Goal: Task Accomplishment & Management: Use online tool/utility

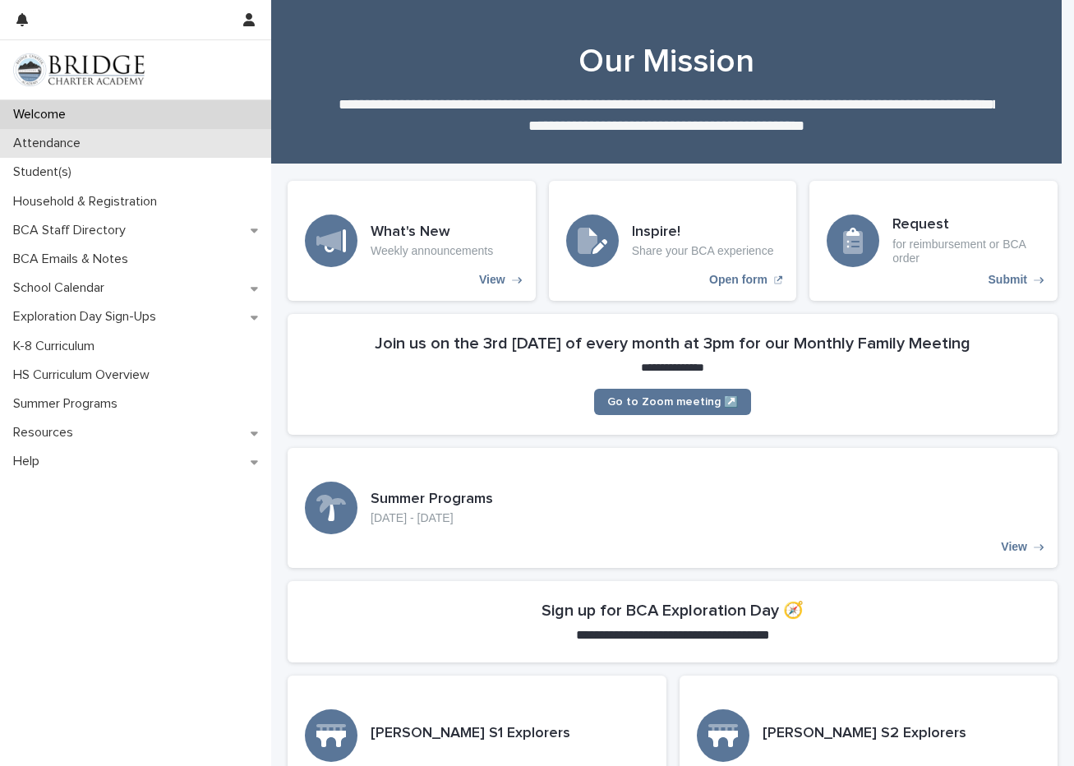
click at [44, 142] on p "Attendance" at bounding box center [50, 144] width 87 height 16
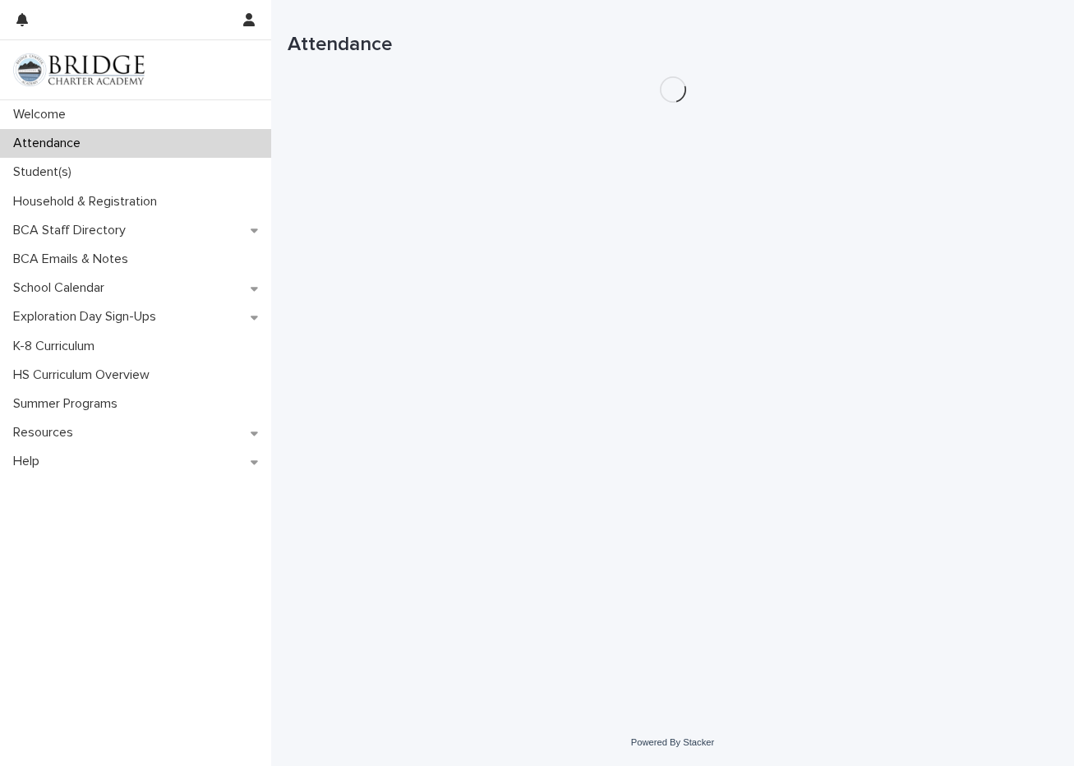
click at [44, 141] on p "Attendance" at bounding box center [50, 144] width 87 height 16
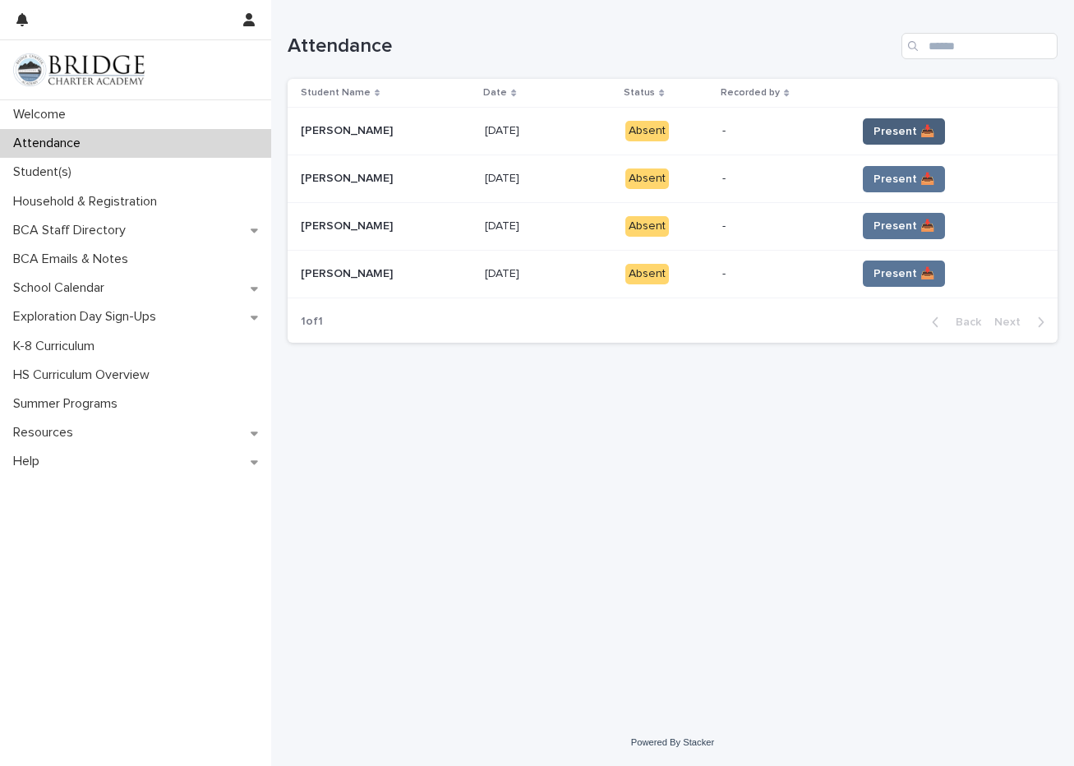
click at [890, 131] on span "Present 📥" at bounding box center [903, 131] width 61 height 16
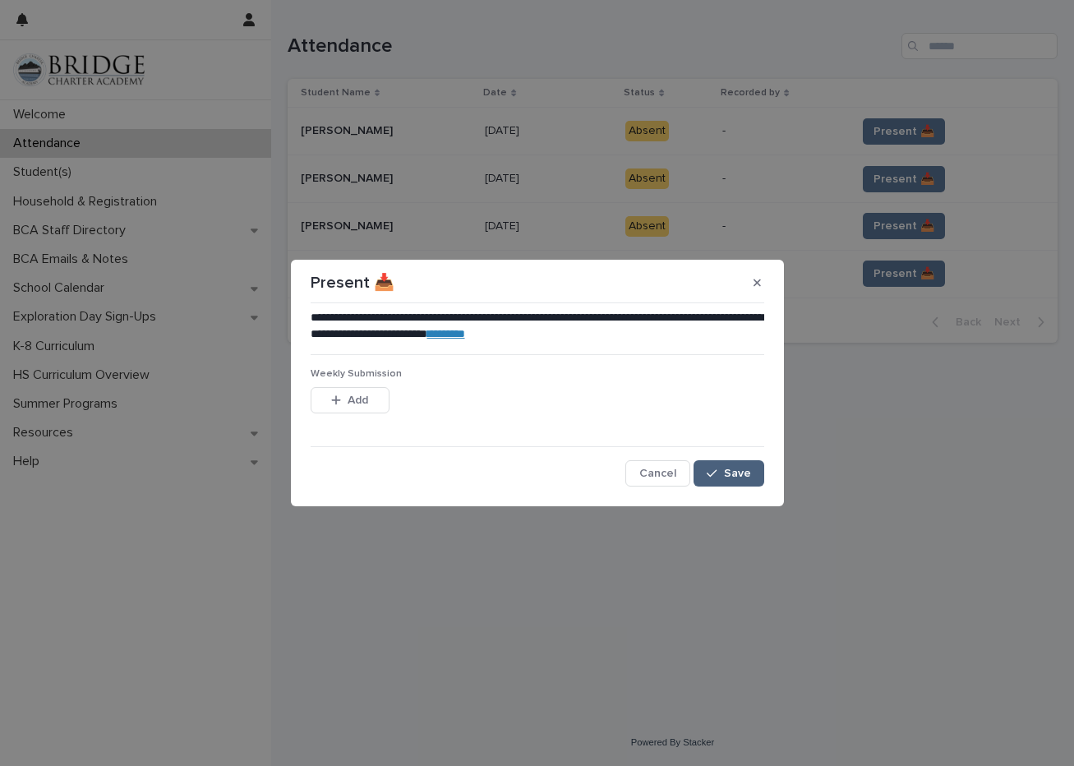
click at [749, 477] on span "Save" at bounding box center [737, 473] width 27 height 12
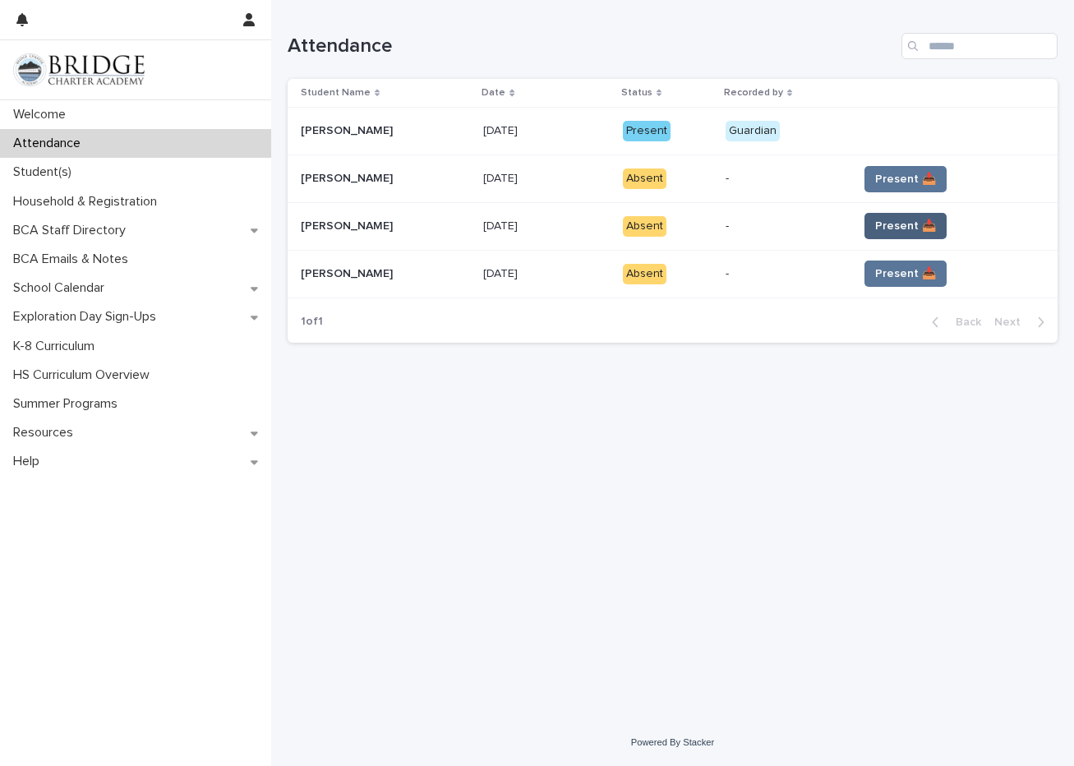
click at [878, 233] on button "Present 📥" at bounding box center [905, 226] width 82 height 26
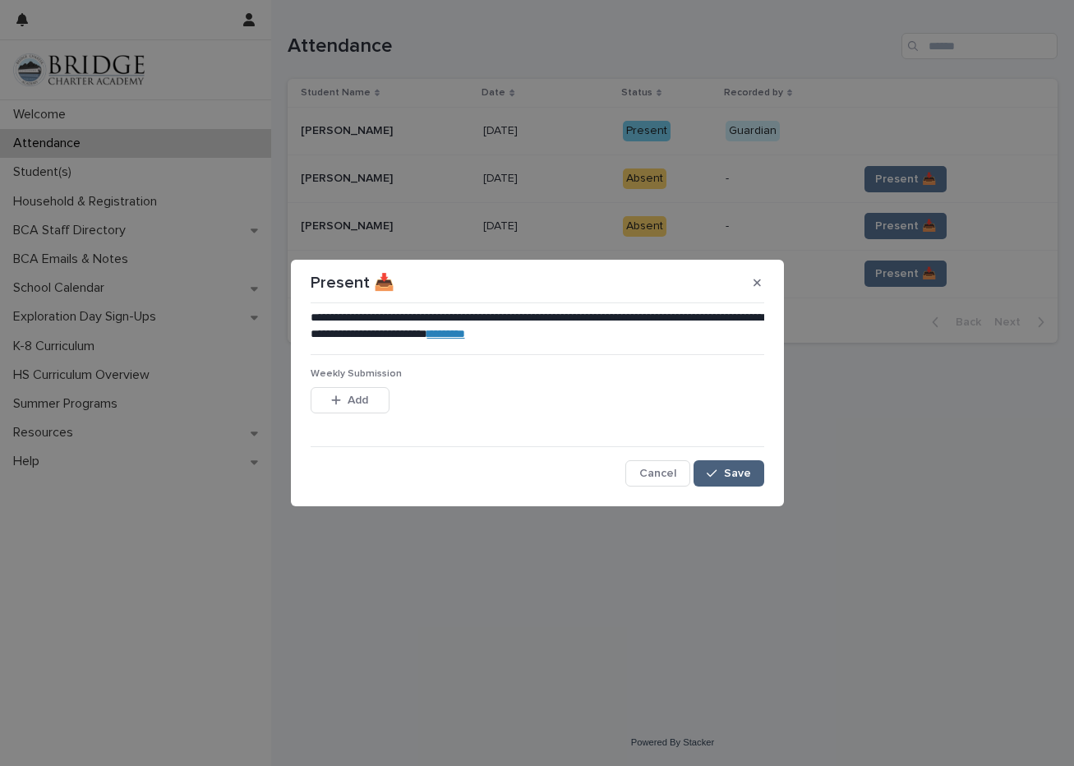
click at [738, 462] on button "Save" at bounding box center [728, 473] width 70 height 26
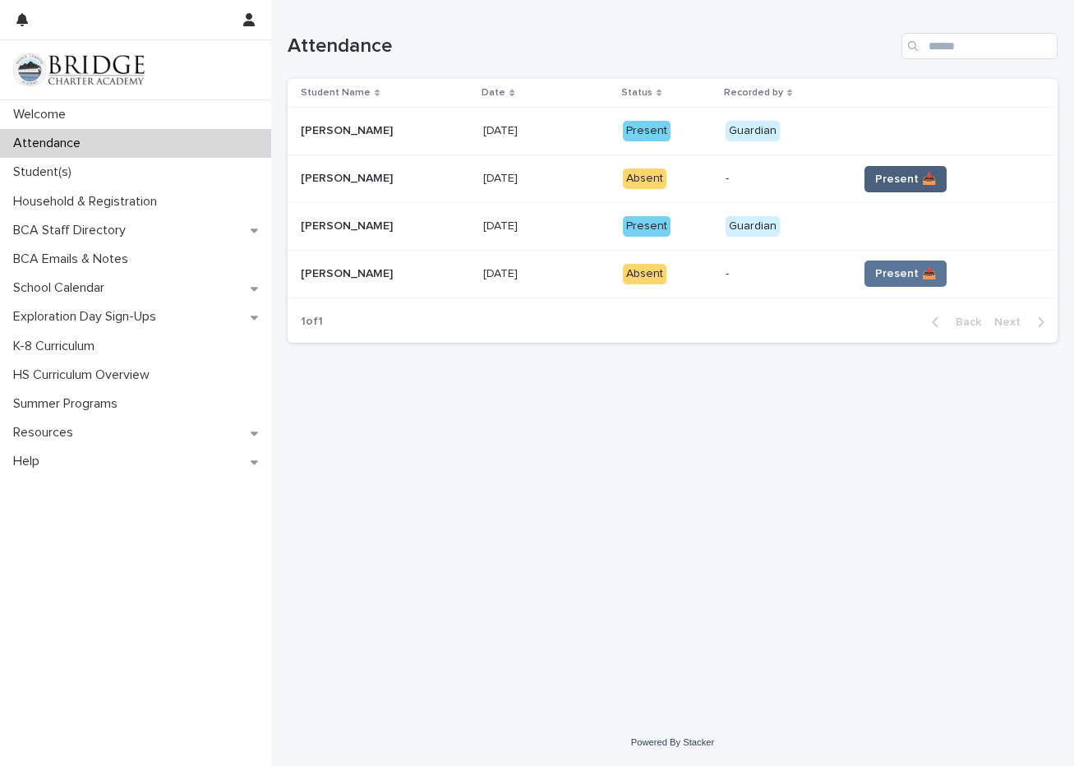
click at [890, 185] on span "Present 📥" at bounding box center [905, 179] width 61 height 16
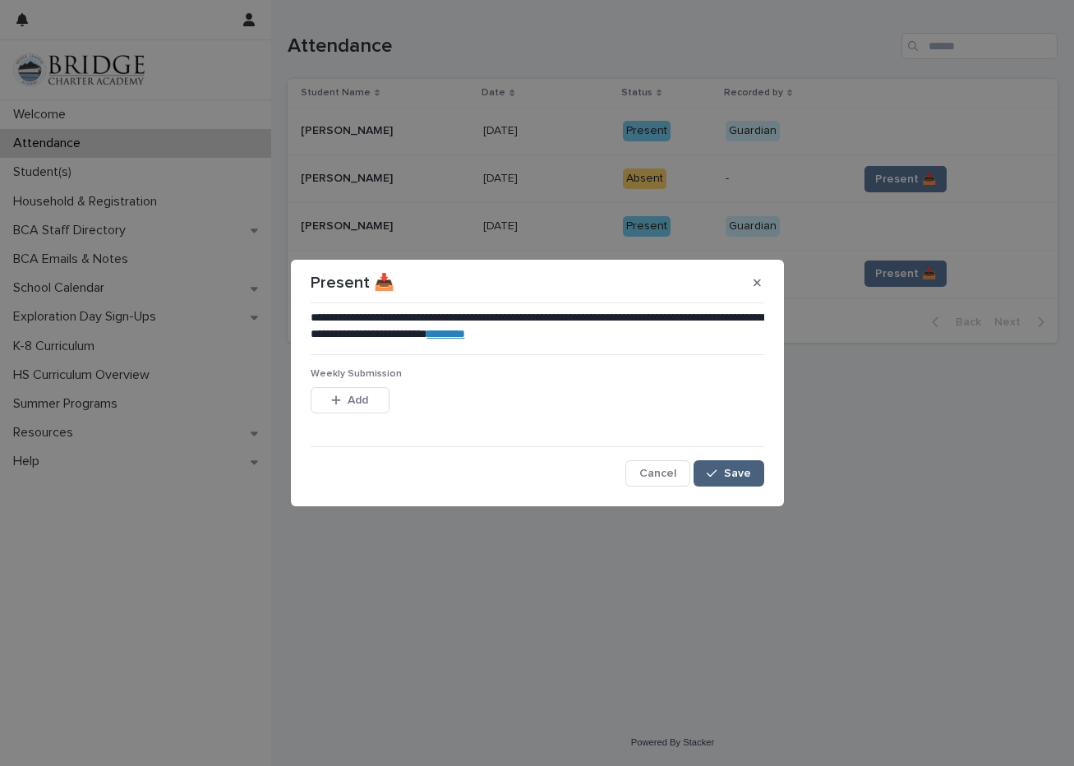
click at [737, 477] on span "Save" at bounding box center [737, 473] width 27 height 12
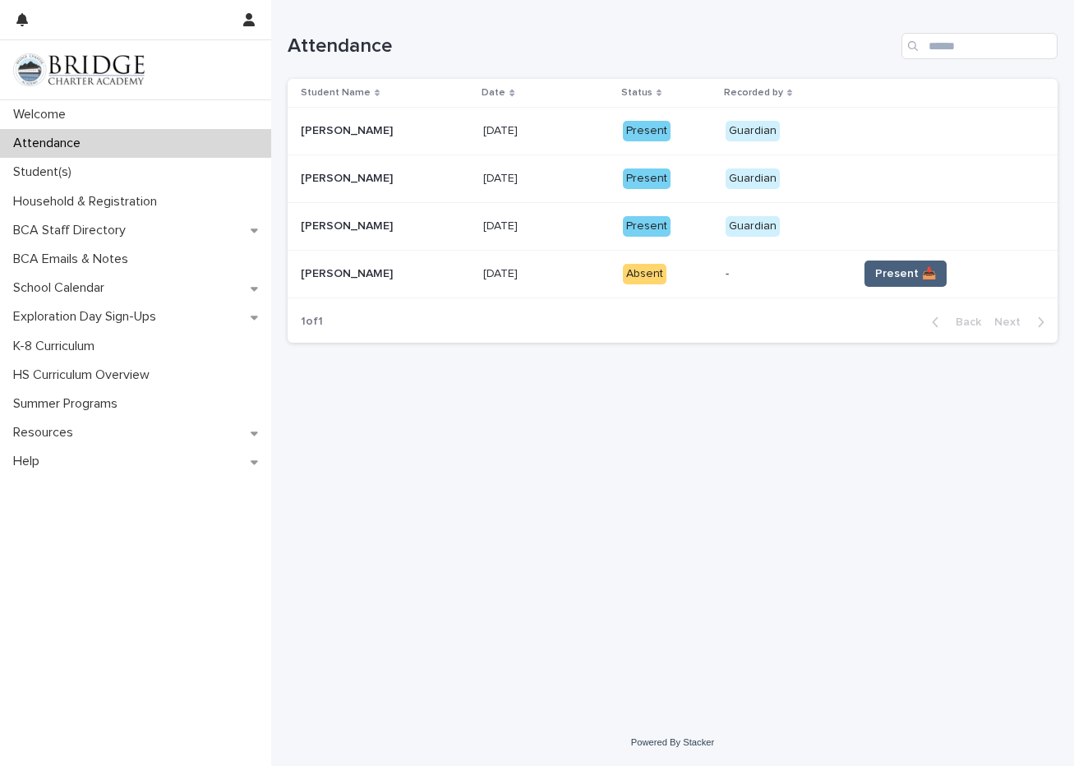
click at [906, 268] on span "Present 📥" at bounding box center [905, 273] width 61 height 16
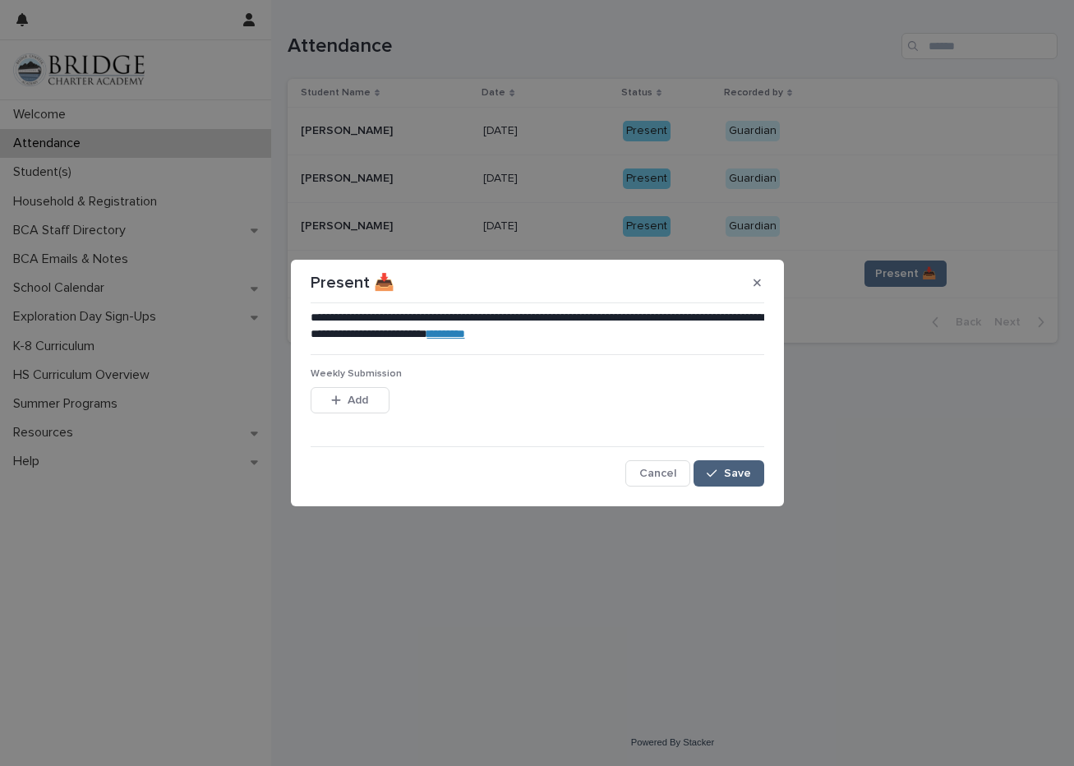
click at [724, 466] on button "Save" at bounding box center [728, 473] width 70 height 26
